Goal: Task Accomplishment & Management: Complete application form

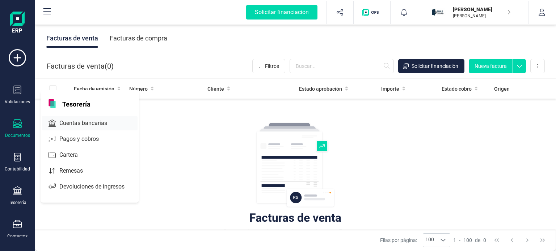
click at [90, 125] on span "Cuentas bancarias" at bounding box center [88, 123] width 64 height 9
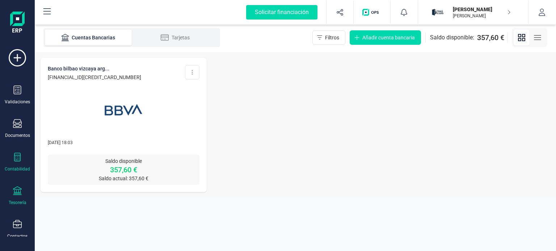
click at [19, 159] on icon at bounding box center [17, 157] width 7 height 9
click at [303, 139] on div "BANCO BILBAO VIZCAYA ARG... [FINANCIAL_ID][CREDIT_CARD_NUMBER] Editar cuenta Ac…" at bounding box center [295, 125] width 521 height 146
click at [22, 159] on div "Contabilidad" at bounding box center [17, 162] width 29 height 19
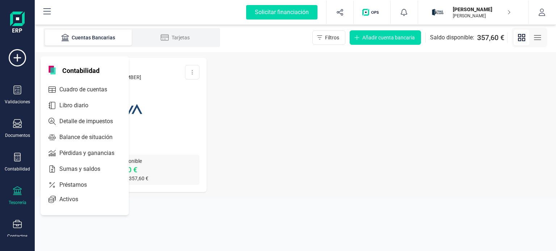
click at [17, 200] on div "Tesorería" at bounding box center [18, 203] width 18 height 6
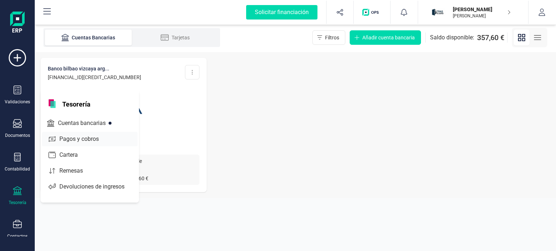
click at [80, 137] on span "Pagos y cobros" at bounding box center [83, 139] width 55 height 9
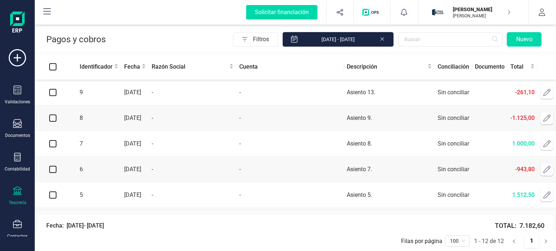
click at [14, 193] on icon at bounding box center [17, 191] width 9 height 9
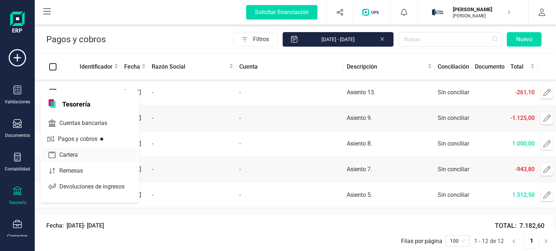
click at [95, 150] on div "Cartera" at bounding box center [89, 155] width 95 height 14
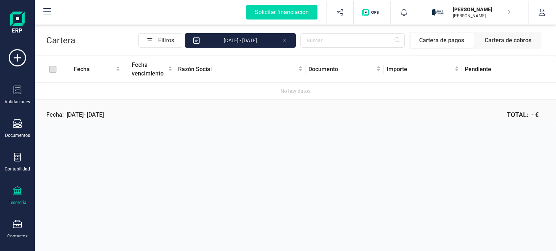
click at [19, 190] on icon at bounding box center [17, 191] width 9 height 9
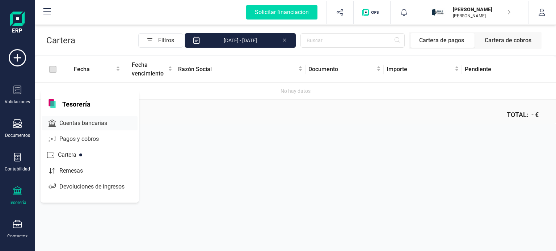
click at [86, 123] on span "Cuentas bancarias" at bounding box center [88, 123] width 64 height 9
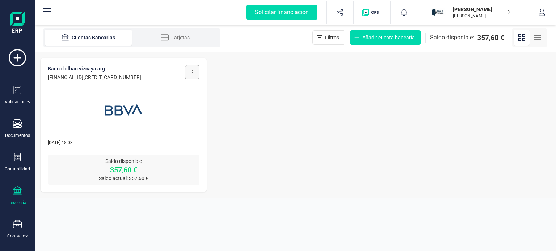
click at [192, 75] on button at bounding box center [192, 72] width 14 height 14
click at [252, 117] on div "BANCO BILBAO VIZCAYA ARG... [FINANCIAL_ID][CREDIT_CARD_NUMBER] Editar cuenta Ac…" at bounding box center [295, 125] width 521 height 146
click at [16, 157] on icon at bounding box center [17, 157] width 9 height 9
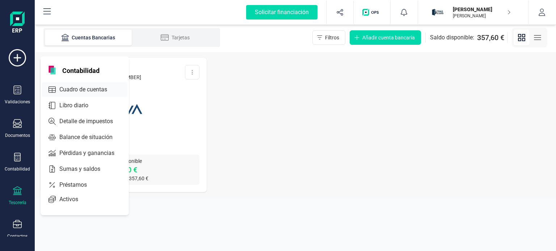
click at [94, 89] on span "Cuadro de cuentas" at bounding box center [88, 89] width 64 height 9
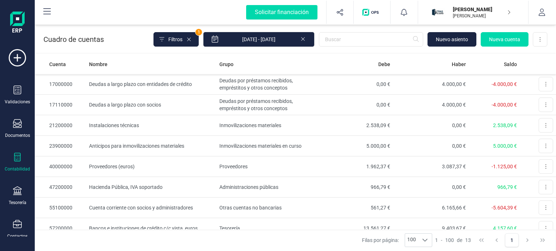
click at [20, 166] on div "Contabilidad" at bounding box center [17, 169] width 25 height 6
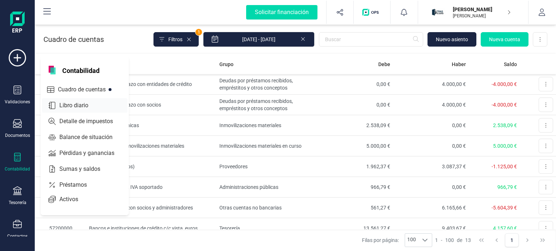
click at [88, 108] on span "Libro diario" at bounding box center [78, 105] width 45 height 9
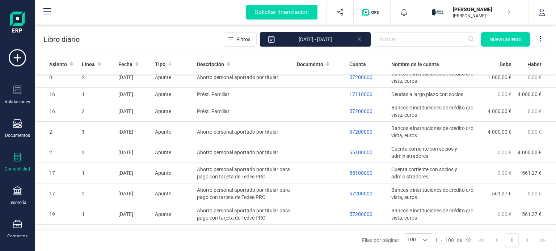
scroll to position [689, 0]
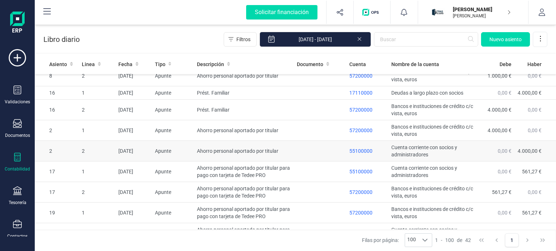
click at [309, 148] on td at bounding box center [320, 151] width 52 height 21
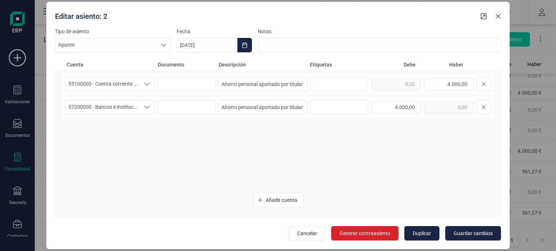
click at [499, 16] on icon "button" at bounding box center [498, 16] width 6 height 6
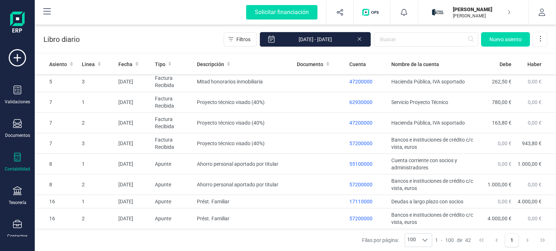
scroll to position [572, 0]
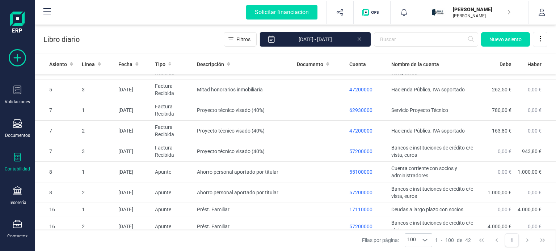
click at [19, 56] on icon at bounding box center [17, 57] width 17 height 17
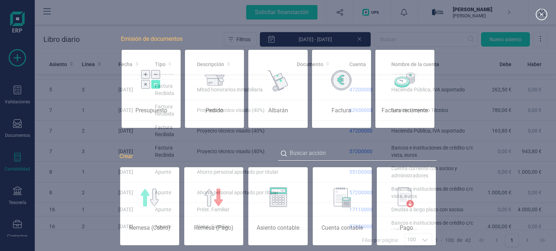
scroll to position [0, 36]
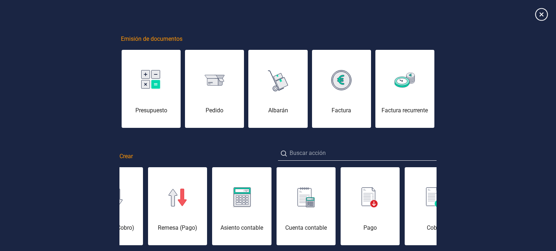
click at [542, 14] on icon at bounding box center [541, 14] width 13 height 13
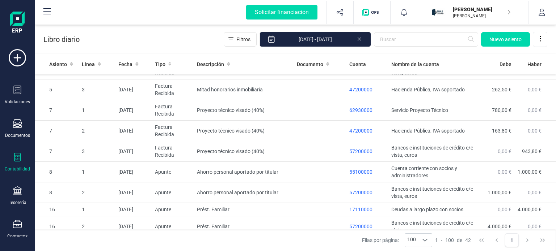
click at [22, 162] on div "Contabilidad" at bounding box center [17, 162] width 29 height 19
click at [496, 40] on span "Nuevo asiento" at bounding box center [505, 39] width 32 height 7
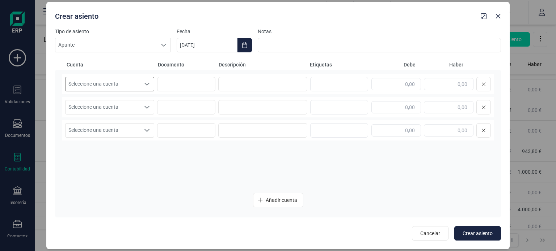
click at [146, 82] on icon "Seleccione una cuenta" at bounding box center [147, 84] width 6 height 6
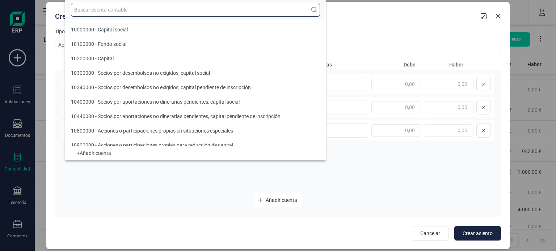
click at [119, 8] on input "text" at bounding box center [195, 10] width 249 height 14
type input "6"
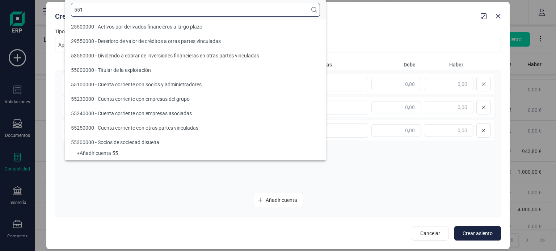
scroll to position [0, 0]
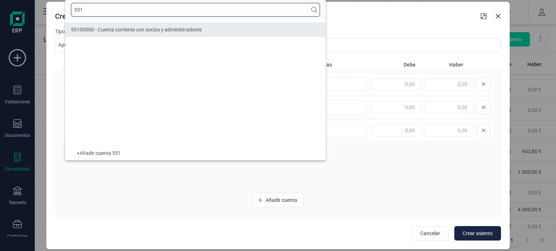
type input "551"
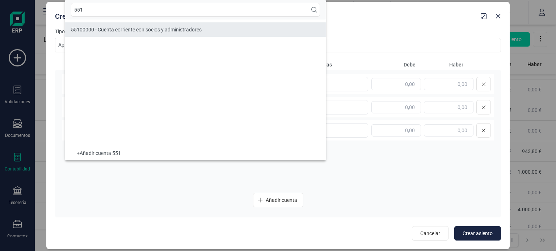
click at [146, 30] on span "55100000 - Cuenta corriente con socios y administradores" at bounding box center [136, 30] width 131 height 6
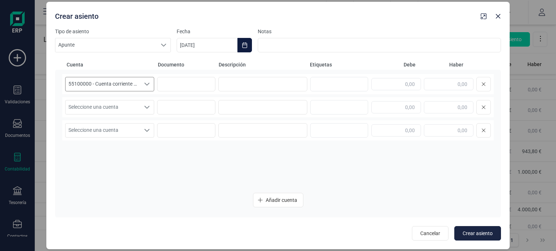
click at [243, 44] on icon "Choose Date" at bounding box center [244, 45] width 5 height 6
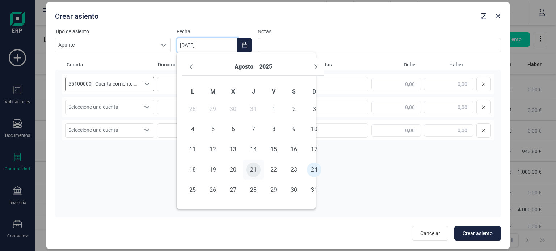
click at [255, 169] on span "21" at bounding box center [253, 170] width 14 height 14
type input "[DATE]"
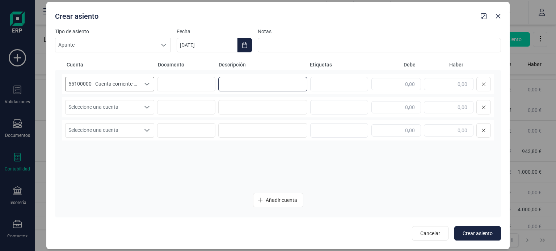
click at [259, 86] on input at bounding box center [262, 84] width 89 height 14
type input "a"
type input "Ahorro personal aportado por titular para Cámara y NVR"
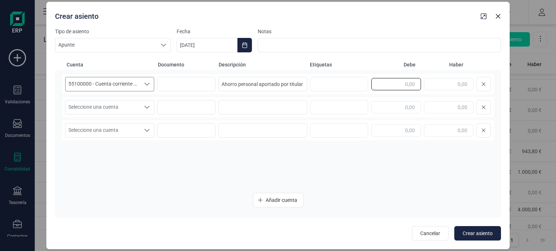
click at [411, 86] on input "text" at bounding box center [396, 84] width 50 height 12
type input "200,00"
click at [127, 110] on span "Seleccione una cuenta" at bounding box center [102, 108] width 75 height 14
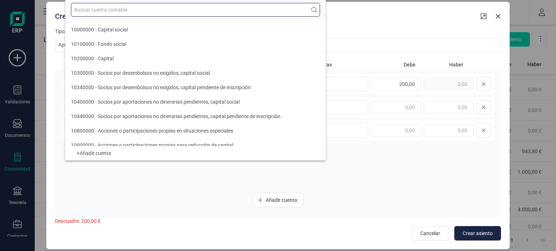
click at [114, 10] on input "text" at bounding box center [195, 10] width 249 height 14
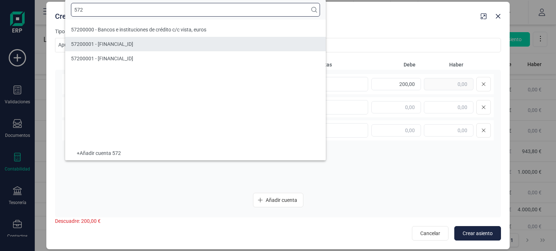
type input "572"
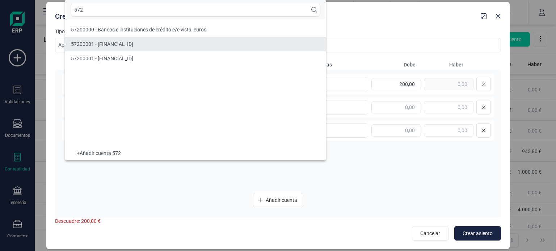
click at [133, 44] on span "57200001 - [FINANCIAL_ID]" at bounding box center [102, 44] width 62 height 6
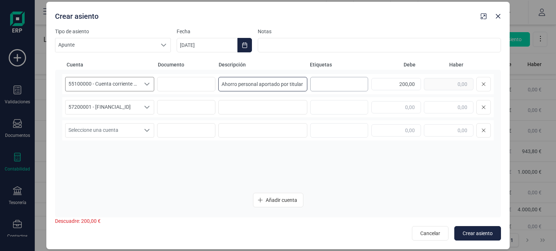
scroll to position [0, 43]
drag, startPoint x: 221, startPoint y: 85, endPoint x: 373, endPoint y: 90, distance: 151.3
click at [373, 90] on div "55100000 - Cuenta corriente con socios y administradores 55100000 - Cuenta corr…" at bounding box center [277, 84] width 431 height 20
click at [281, 106] on input at bounding box center [262, 107] width 89 height 14
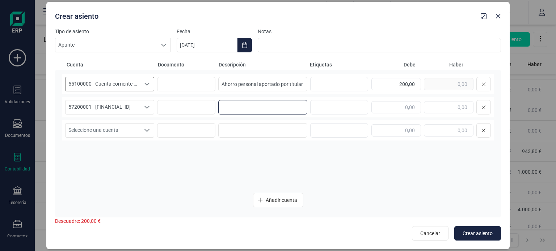
paste input "Ahorro personal aportado por titular para Cámara y NVR"
type input "Ahorro personal aportado por titular para Cámara y NVR"
click at [401, 106] on input "text" at bounding box center [396, 107] width 50 height 12
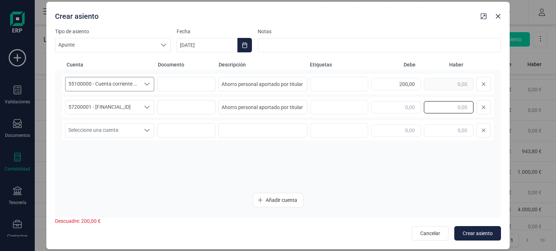
click at [450, 108] on input "text" at bounding box center [449, 107] width 50 height 12
type input "200,00"
click at [468, 233] on span "Crear asiento" at bounding box center [477, 233] width 30 height 7
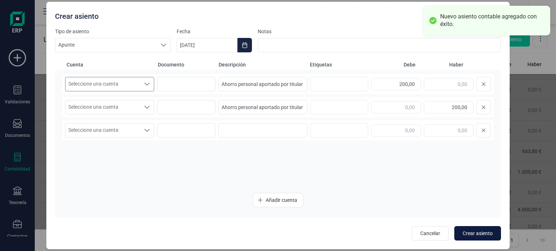
type input "[DATE]"
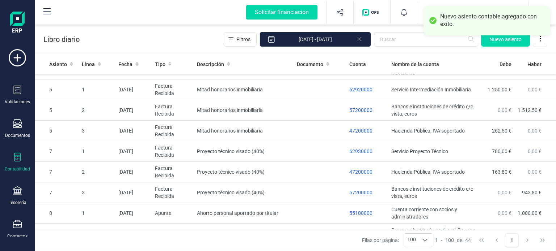
scroll to position [613, 0]
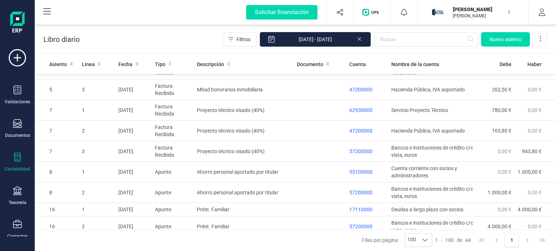
click at [12, 160] on div "Contabilidad" at bounding box center [17, 162] width 29 height 19
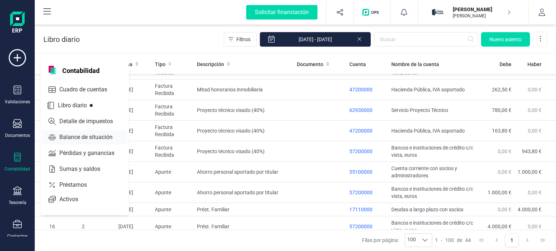
click at [80, 135] on span "Balance de situación" at bounding box center [90, 137] width 69 height 9
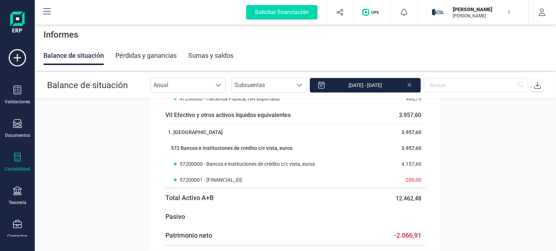
scroll to position [250, 0]
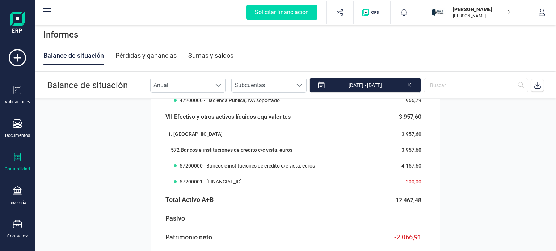
click at [10, 165] on div "Contabilidad" at bounding box center [17, 162] width 29 height 19
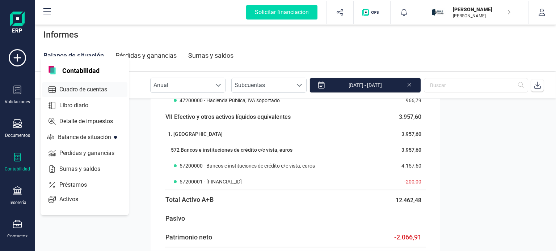
click at [92, 88] on span "Cuadro de cuentas" at bounding box center [88, 89] width 64 height 9
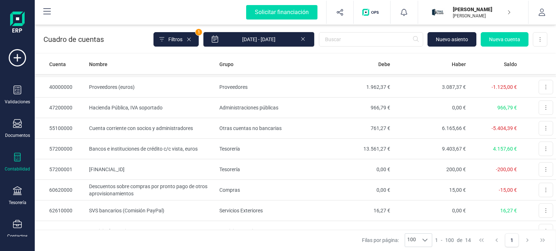
scroll to position [82, 0]
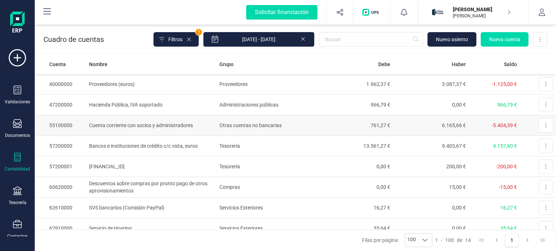
click at [161, 128] on td "Cuenta corriente con socios y administradores" at bounding box center [151, 125] width 130 height 21
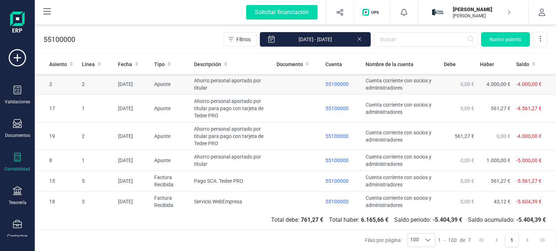
click at [282, 82] on td at bounding box center [297, 84] width 49 height 21
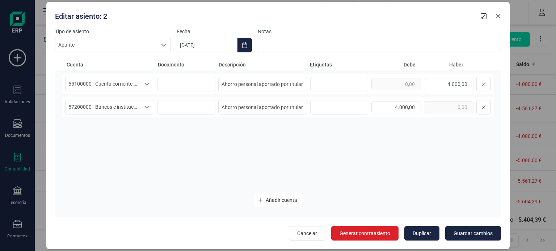
click at [498, 16] on icon "button" at bounding box center [498, 16] width 6 height 6
type input "[DATE]"
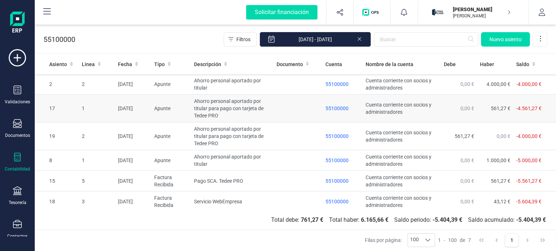
click at [283, 109] on td at bounding box center [297, 109] width 49 height 28
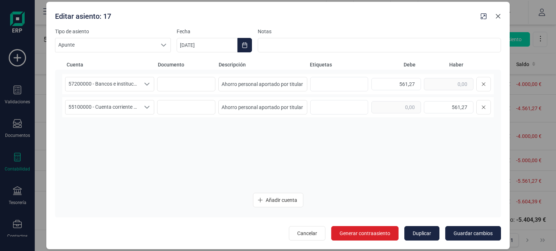
click at [499, 18] on icon "button" at bounding box center [498, 16] width 6 height 6
type input "[DATE]"
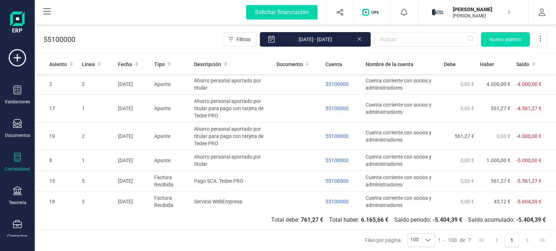
scroll to position [22, 0]
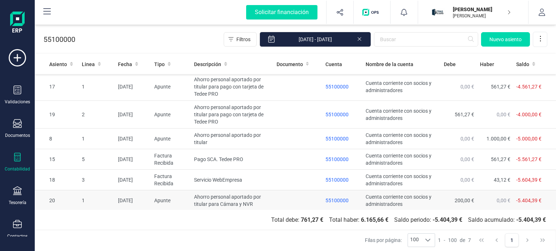
click at [284, 197] on td at bounding box center [297, 201] width 49 height 21
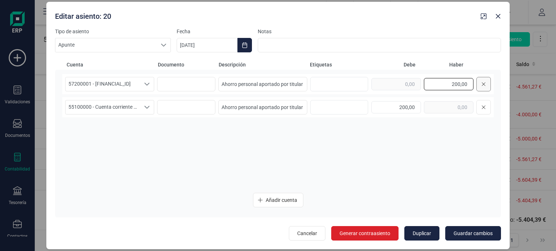
drag, startPoint x: 447, startPoint y: 83, endPoint x: 482, endPoint y: 88, distance: 35.3
click at [482, 88] on div "200,00" at bounding box center [430, 84] width 119 height 14
click at [495, 20] on button "button" at bounding box center [498, 16] width 12 height 12
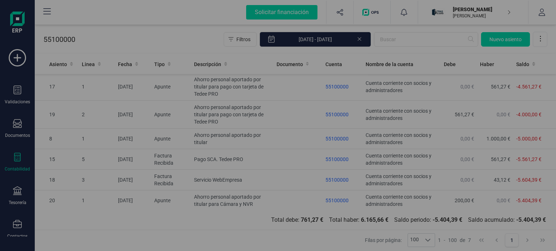
type input "[DATE]"
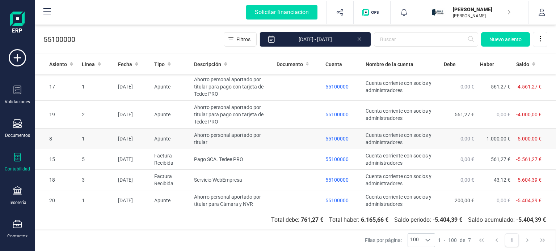
click at [263, 141] on td "Ahorro personal aportado por titular" at bounding box center [232, 139] width 82 height 21
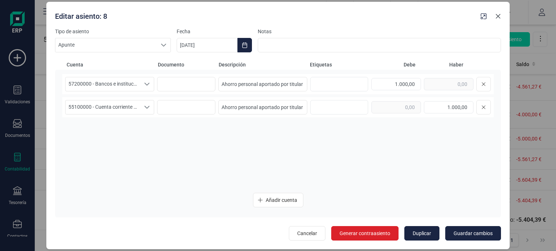
click at [497, 16] on icon "button" at bounding box center [497, 16] width 5 height 5
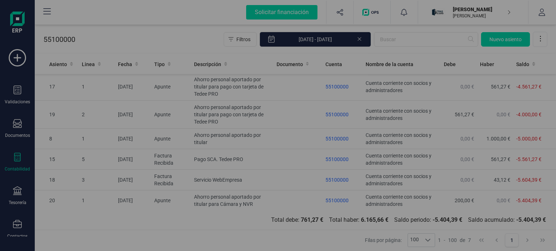
type input "[DATE]"
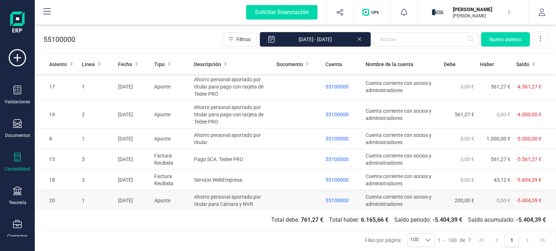
click at [304, 199] on td at bounding box center [297, 201] width 49 height 21
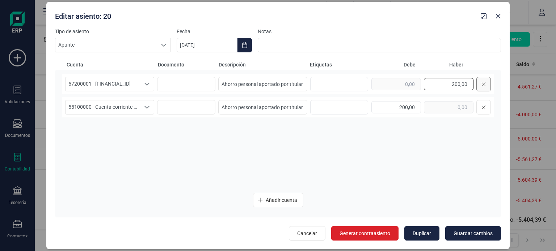
drag, startPoint x: 446, startPoint y: 86, endPoint x: 485, endPoint y: 89, distance: 39.6
click at [485, 89] on div "200,00" at bounding box center [430, 84] width 119 height 14
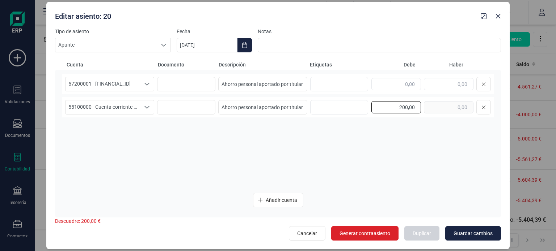
drag, startPoint x: 391, startPoint y: 107, endPoint x: 421, endPoint y: 110, distance: 29.8
click at [421, 110] on div "200,00" at bounding box center [430, 107] width 119 height 14
click at [411, 89] on input "text" at bounding box center [396, 84] width 50 height 12
type input "200,00"
click at [451, 108] on input "text" at bounding box center [449, 107] width 50 height 12
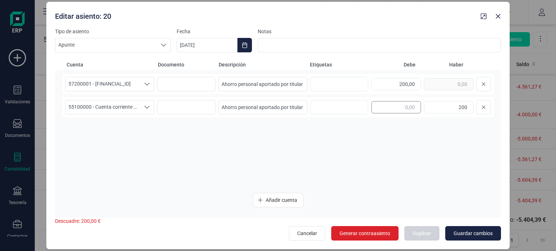
type input "200,00"
click at [456, 234] on span "Guardar cambios" at bounding box center [472, 233] width 39 height 7
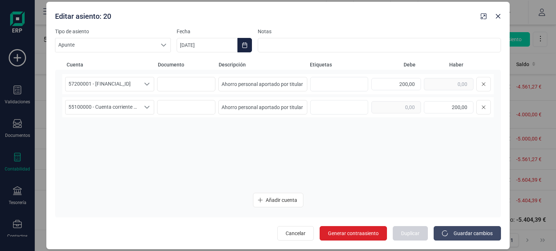
type input "[DATE]"
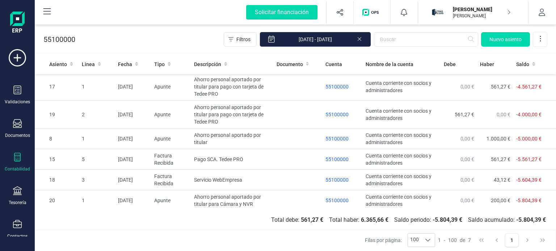
click at [19, 161] on div at bounding box center [17, 158] width 9 height 10
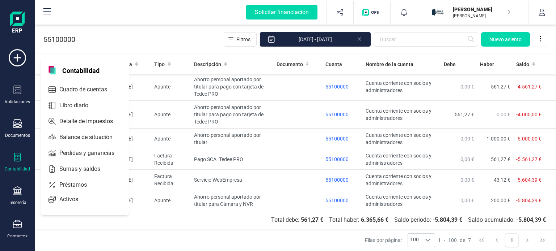
click at [81, 144] on div "Balance de situación" at bounding box center [85, 138] width 88 height 16
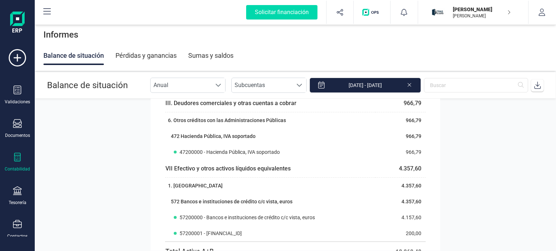
scroll to position [200, 0]
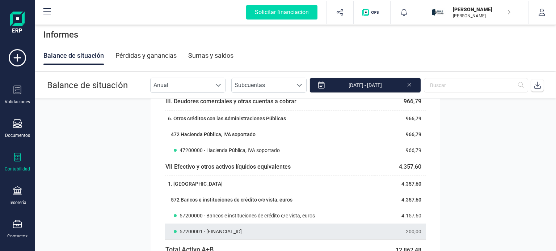
click at [222, 231] on span "57200001 - [FINANCIAL_ID]" at bounding box center [210, 231] width 62 height 7
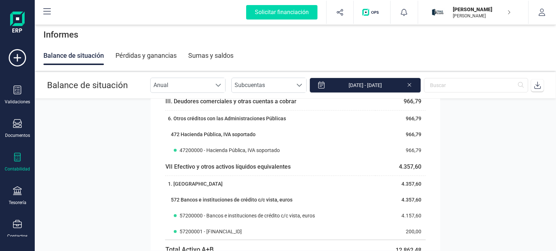
click at [16, 160] on icon at bounding box center [17, 157] width 9 height 9
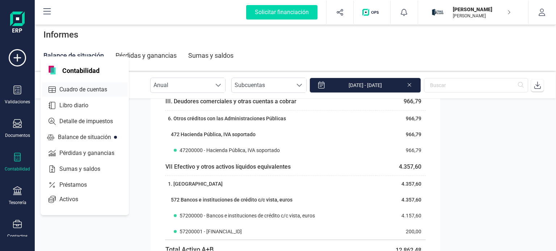
click at [94, 91] on span "Cuadro de cuentas" at bounding box center [88, 89] width 64 height 9
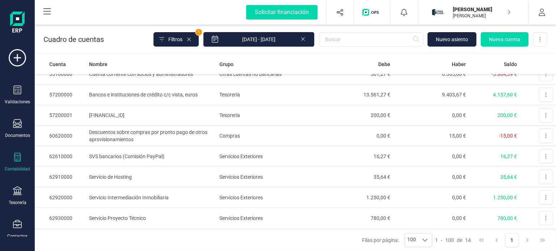
scroll to position [135, 0]
click at [198, 114] on td "[FINANCIAL_ID]" at bounding box center [151, 115] width 130 height 21
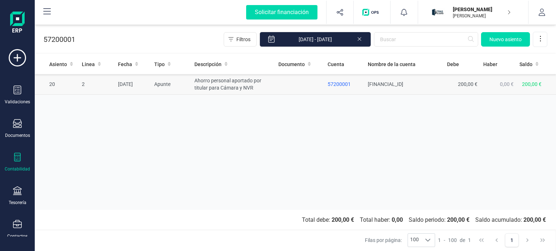
click at [280, 88] on td at bounding box center [299, 84] width 49 height 21
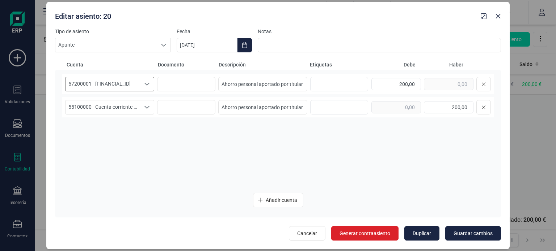
click at [103, 86] on span "57200001 - [FINANCIAL_ID]" at bounding box center [102, 84] width 75 height 14
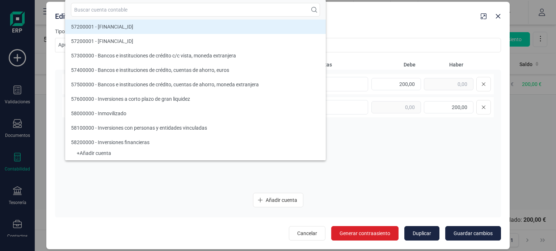
scroll to position [5688, 0]
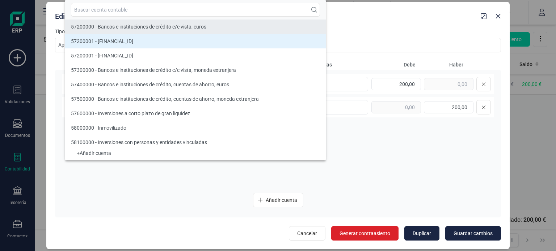
click at [283, 23] on li "57200000 - Bancos e instituciones de crédito c/c vista, euros" at bounding box center [195, 27] width 260 height 14
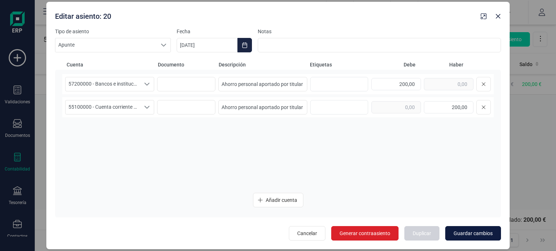
click at [460, 235] on span "Guardar cambios" at bounding box center [472, 233] width 39 height 7
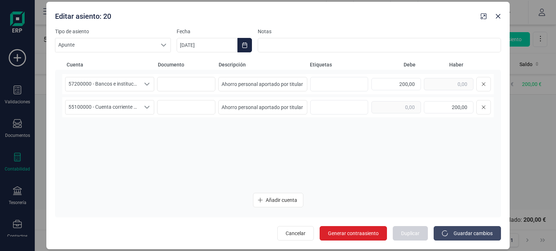
type input "[DATE]"
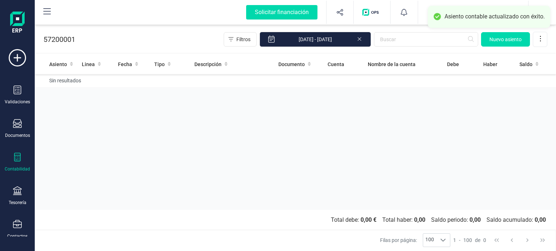
click at [19, 162] on div at bounding box center [17, 158] width 9 height 10
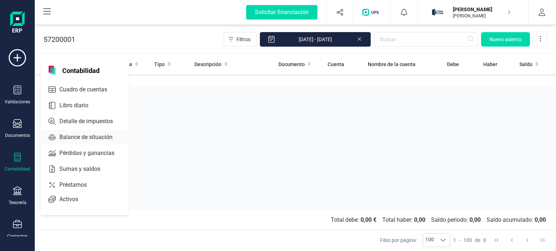
click at [81, 133] on span "Balance de situación" at bounding box center [90, 137] width 69 height 9
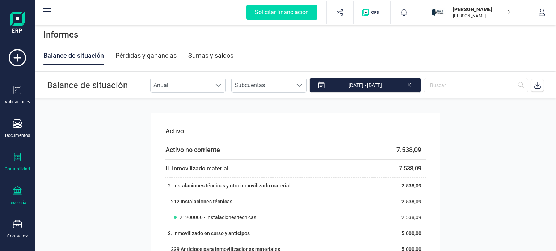
click at [17, 189] on icon at bounding box center [17, 191] width 9 height 9
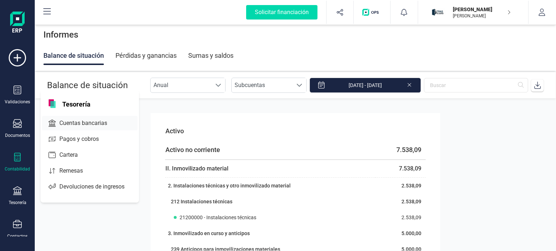
click at [86, 125] on span "Cuentas bancarias" at bounding box center [88, 123] width 64 height 9
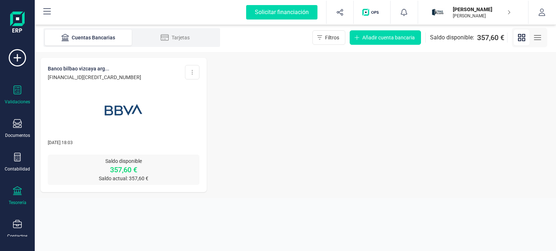
click at [17, 94] on div at bounding box center [17, 91] width 9 height 10
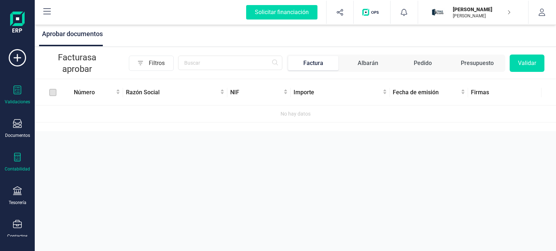
click at [14, 164] on div "Contabilidad" at bounding box center [17, 162] width 29 height 19
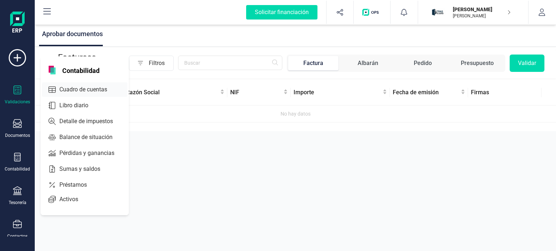
click at [86, 92] on span "Cuadro de cuentas" at bounding box center [88, 89] width 64 height 9
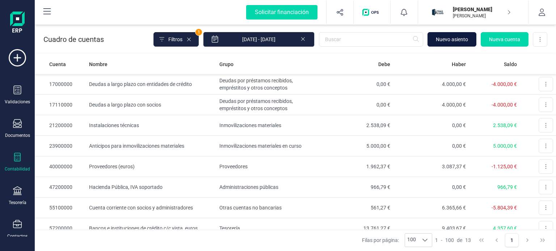
click at [451, 40] on span "Nuevo asiento" at bounding box center [451, 39] width 32 height 7
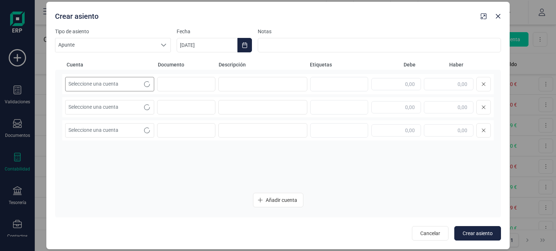
click at [111, 82] on span "Seleccione una cuenta" at bounding box center [102, 84] width 75 height 14
click at [103, 48] on span "Apunte" at bounding box center [105, 45] width 101 height 14
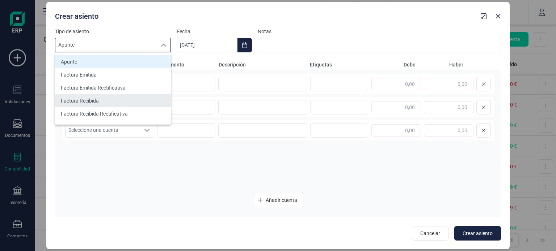
click at [123, 101] on li "Factura Recibida" at bounding box center [113, 100] width 116 height 13
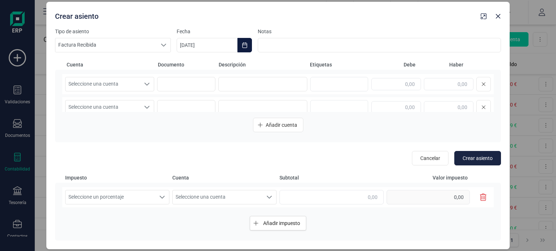
click at [245, 47] on icon "Choose Date" at bounding box center [245, 45] width 6 height 6
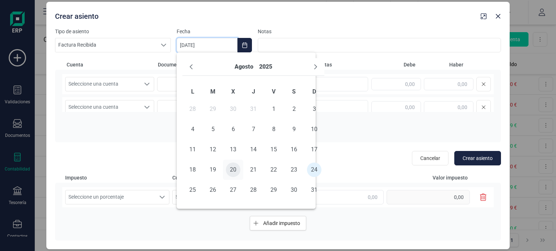
click at [237, 171] on span "20" at bounding box center [233, 170] width 14 height 14
type input "[DATE]"
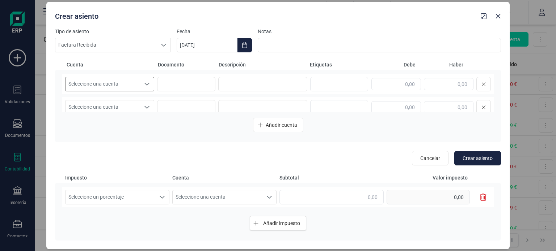
click at [142, 88] on div "Seleccione una cuenta" at bounding box center [147, 84] width 14 height 14
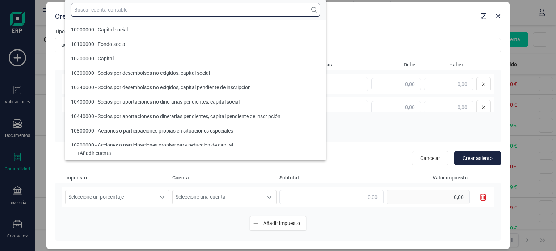
click at [136, 9] on input "text" at bounding box center [195, 10] width 249 height 14
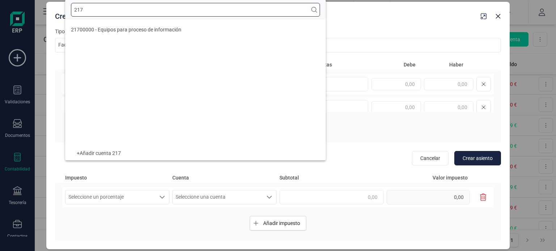
type input "217"
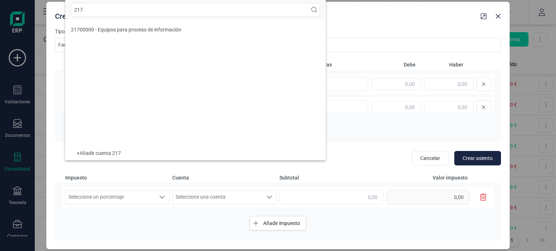
click at [144, 33] on li "21700000 - Equipos para proceso de información" at bounding box center [195, 29] width 260 height 14
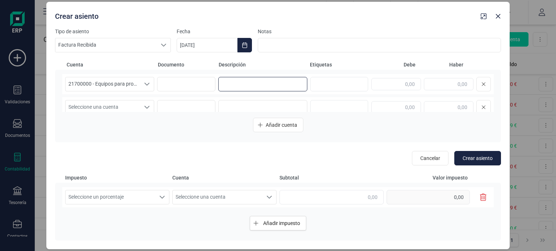
click at [234, 86] on input at bounding box center [262, 84] width 89 height 14
type input "c"
type input "Cámra y NVR"
click at [137, 105] on span "Seleccione una cuenta" at bounding box center [102, 108] width 75 height 14
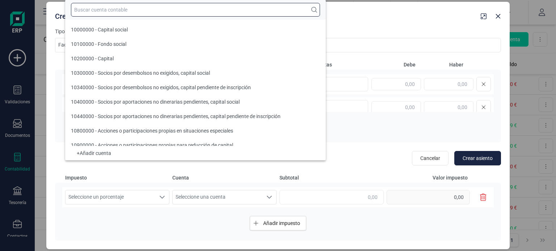
click at [142, 13] on input "text" at bounding box center [195, 10] width 249 height 14
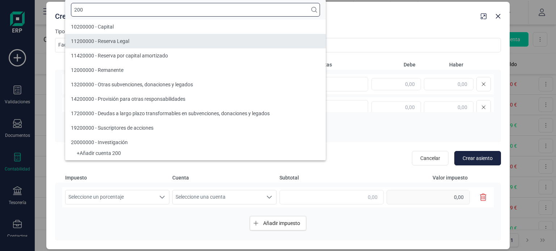
type input "200"
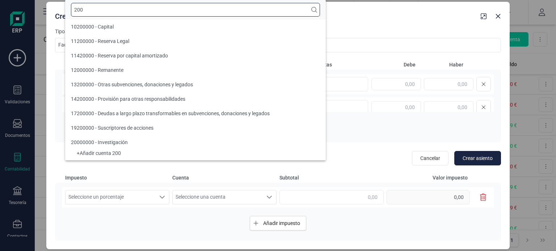
drag, startPoint x: 123, startPoint y: 7, endPoint x: 59, endPoint y: 7, distance: 63.3
click at [59, 7] on body "Solicitar financiación Importaciones completadas 0 / 0 [PERSON_NAME] [PERSON_NA…" at bounding box center [278, 125] width 556 height 251
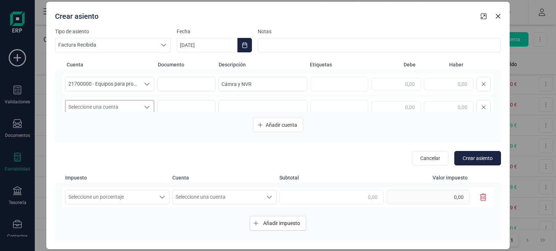
click at [132, 107] on span "Seleccione una cuenta" at bounding box center [102, 108] width 75 height 14
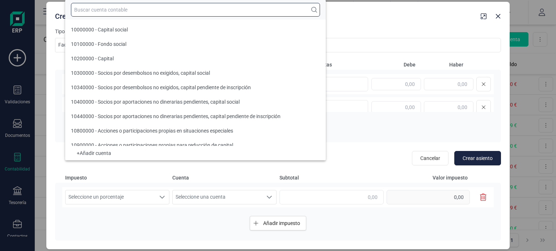
click at [95, 7] on input "text" at bounding box center [195, 10] width 249 height 14
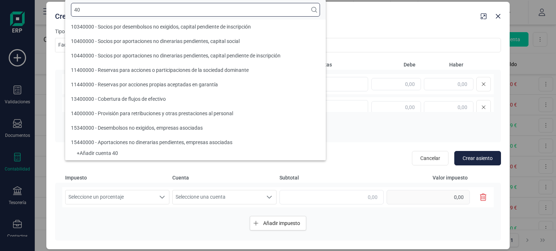
type input "400"
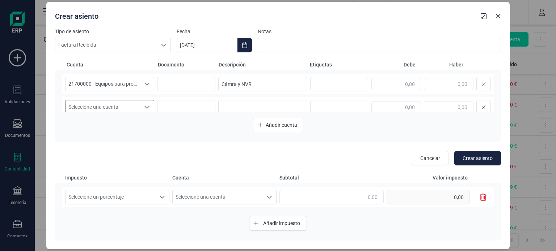
click at [140, 108] on div "Seleccione una cuenta" at bounding box center [147, 108] width 14 height 14
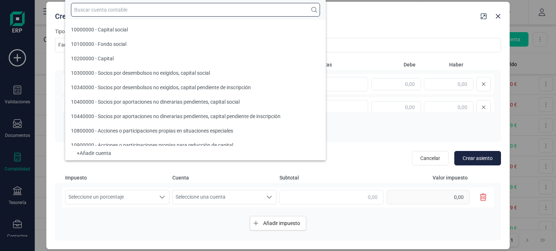
click at [111, 12] on input "text" at bounding box center [195, 10] width 249 height 14
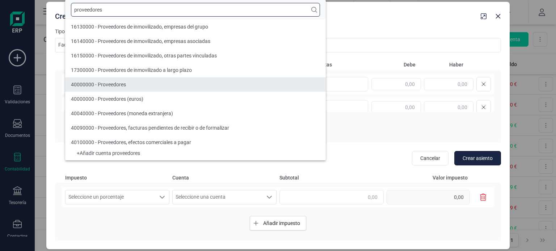
type input "proveedores"
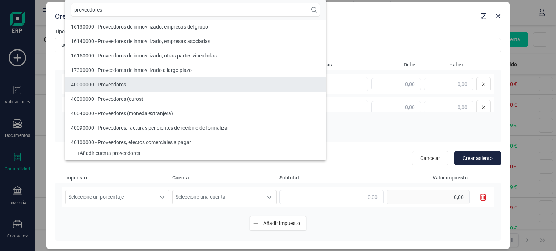
click at [129, 90] on li "40000000 - Proveedores" at bounding box center [195, 84] width 260 height 14
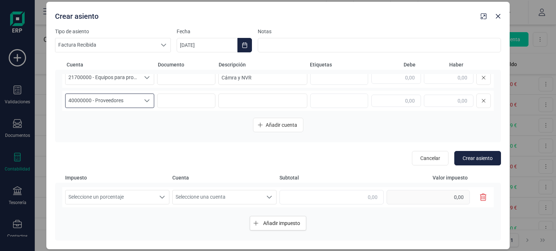
scroll to position [8, 0]
click at [240, 102] on input at bounding box center [262, 99] width 89 height 14
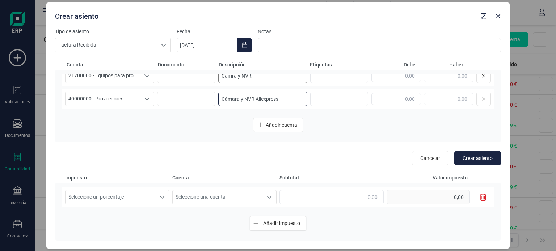
type input "Cámara y NVR Aliexpress"
click at [260, 80] on input "Cámra y NVR" at bounding box center [262, 76] width 89 height 14
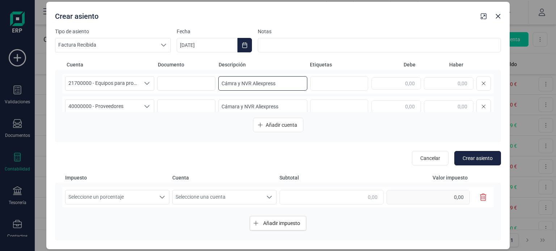
scroll to position [1, 0]
type input "Cámra y NVR Aliexpress"
click at [446, 81] on input "text" at bounding box center [449, 83] width 50 height 12
type input "154,62"
click at [401, 105] on input "text" at bounding box center [396, 106] width 50 height 12
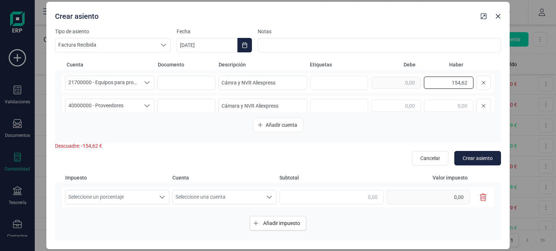
drag, startPoint x: 445, startPoint y: 82, endPoint x: 469, endPoint y: 84, distance: 23.9
click at [469, 84] on div "154,62" at bounding box center [430, 83] width 119 height 14
click at [401, 80] on input "text" at bounding box center [396, 83] width 50 height 12
type input "154,62"
click at [448, 106] on input "text" at bounding box center [449, 106] width 50 height 12
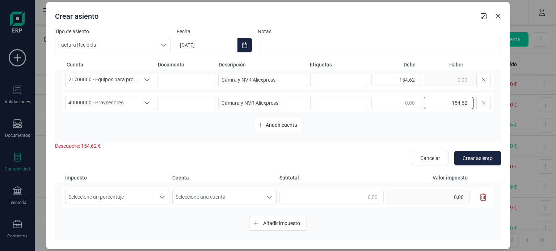
scroll to position [0, 0]
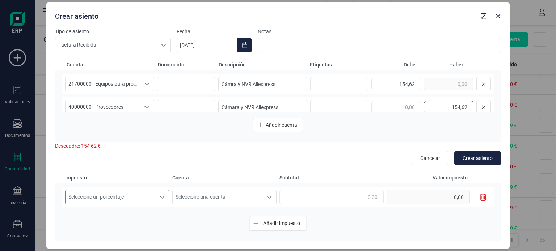
type input "154,62"
click at [130, 193] on span "Seleccione un porcentaje" at bounding box center [110, 198] width 90 height 14
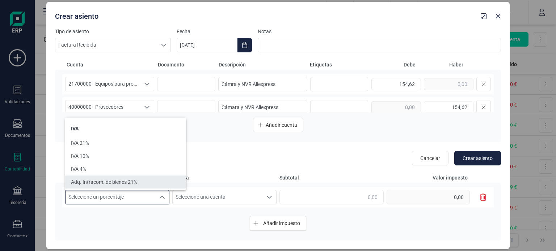
scroll to position [12, 0]
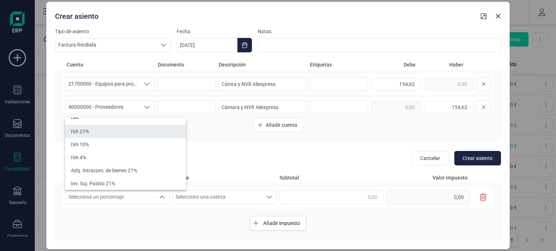
click at [120, 135] on li "IVA 21%" at bounding box center [125, 131] width 121 height 13
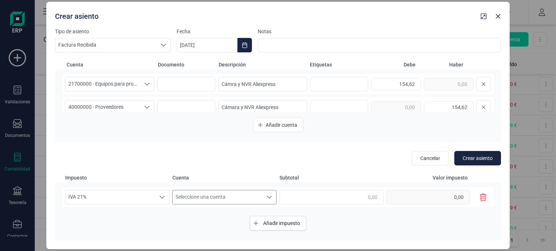
click at [217, 193] on span "Seleccione una cuenta" at bounding box center [218, 198] width 90 height 14
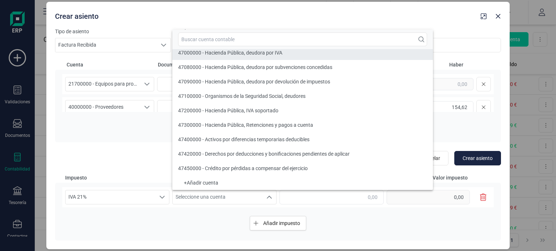
scroll to position [3, 0]
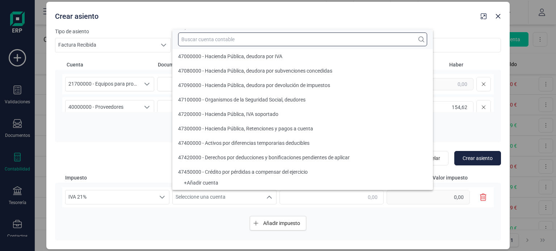
click at [227, 41] on input "text" at bounding box center [302, 40] width 249 height 14
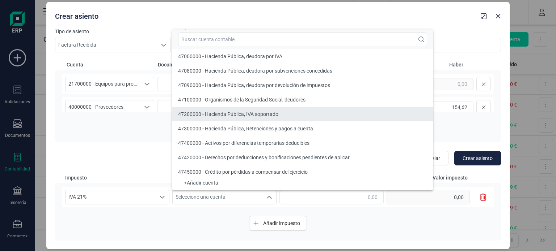
click at [243, 119] on li "47200000 - Hacienda Pública, IVA soportado" at bounding box center [302, 114] width 260 height 14
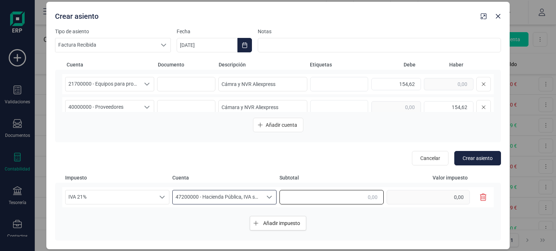
click at [350, 198] on input "text" at bounding box center [331, 197] width 104 height 14
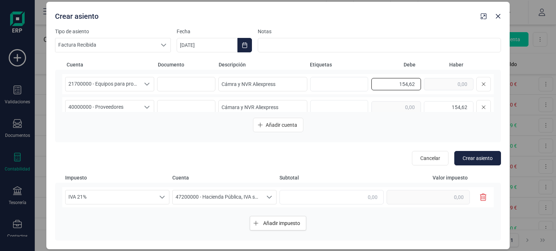
drag, startPoint x: 394, startPoint y: 82, endPoint x: 414, endPoint y: 85, distance: 20.4
click at [414, 85] on input "154,62" at bounding box center [396, 84] width 50 height 12
type input "127,78"
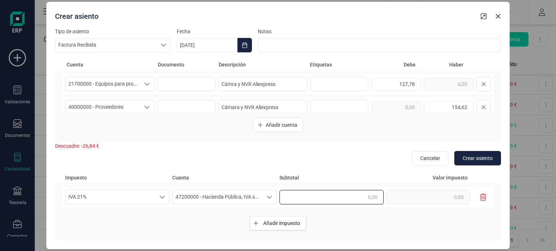
click at [374, 196] on input "text" at bounding box center [331, 197] width 104 height 14
type input "26,83"
type input "5,63"
